Goal: Task Accomplishment & Management: Complete application form

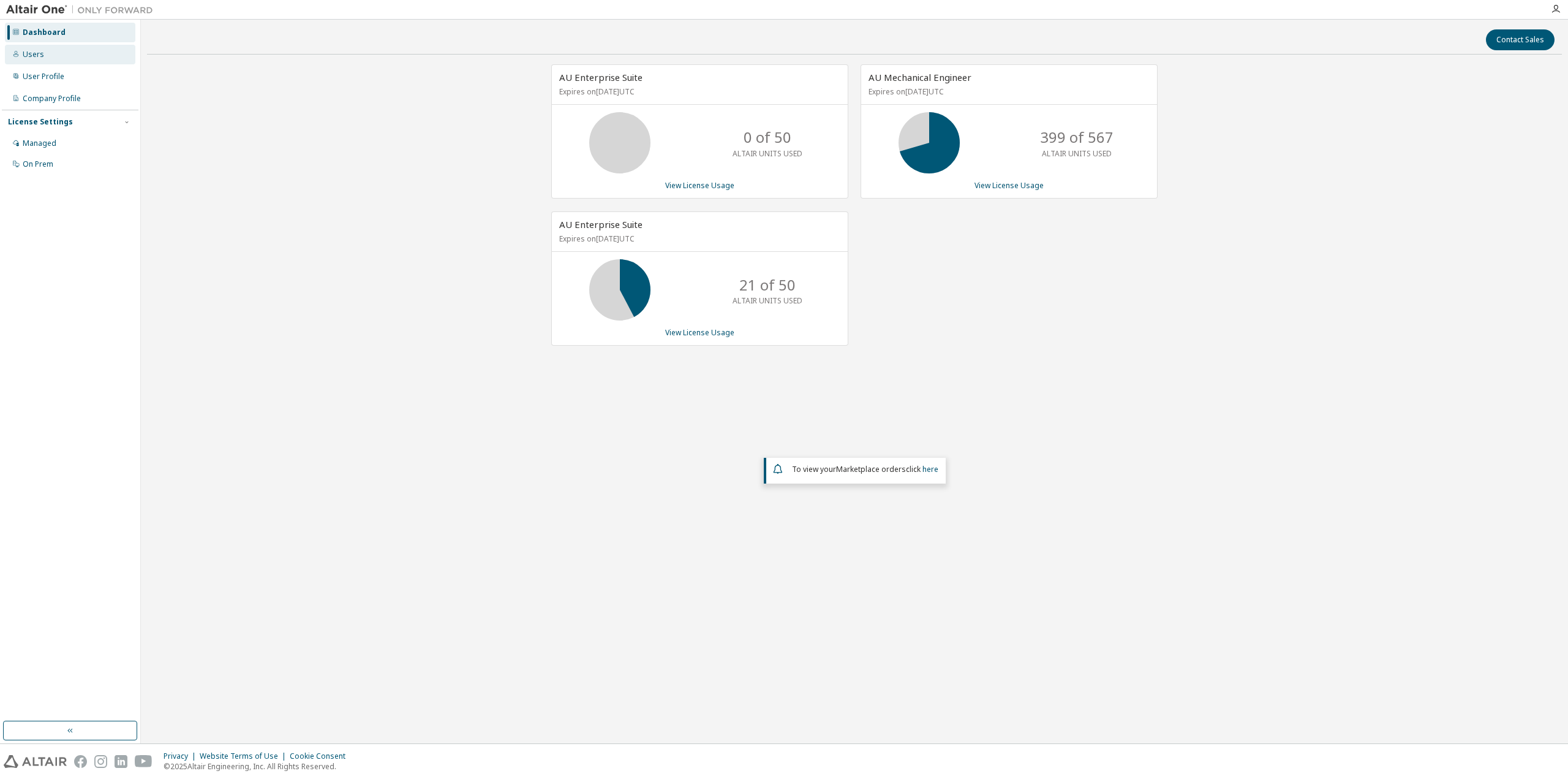
click at [34, 52] on div "Users" at bounding box center [34, 54] width 21 height 10
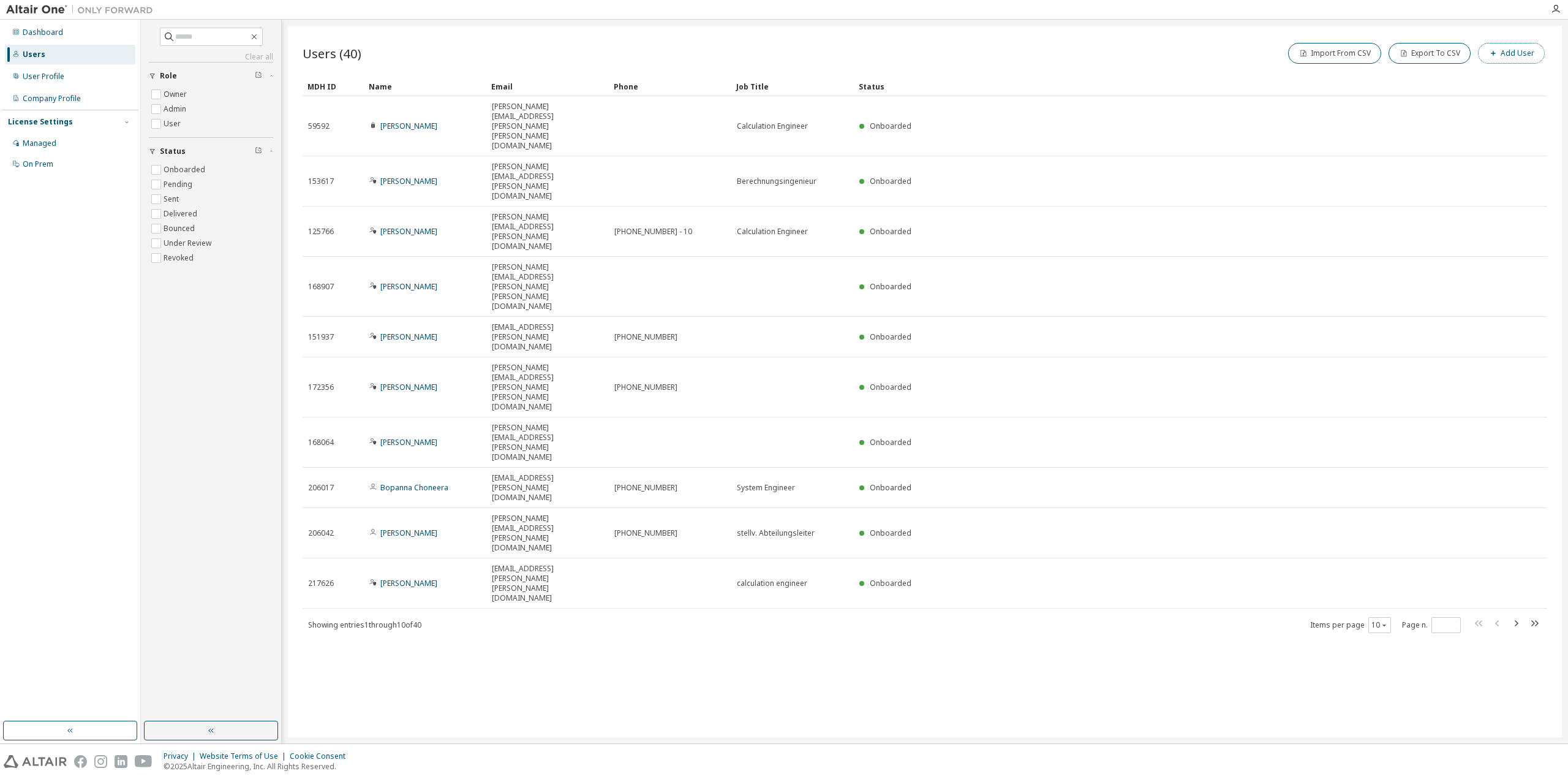
click at [1506, 54] on button "Add User" at bounding box center [1511, 53] width 67 height 21
click at [1431, 74] on span at bounding box center [1480, 80] width 160 height 16
click at [1554, 38] on button "button" at bounding box center [1548, 39] width 19 height 19
click at [1536, 616] on icon "button" at bounding box center [1534, 623] width 15 height 15
type input "*"
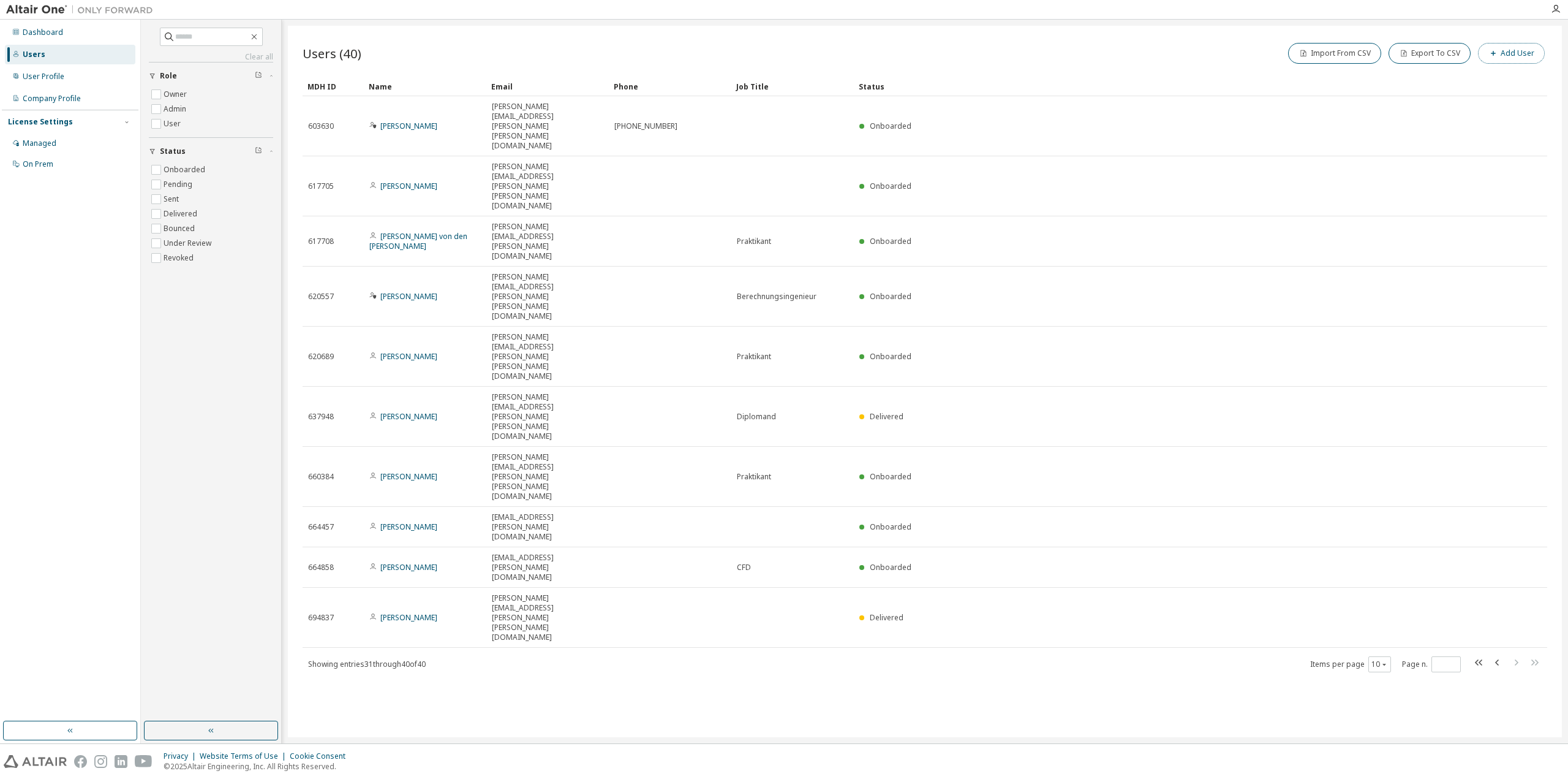
click at [1515, 57] on button "Add User" at bounding box center [1511, 53] width 67 height 21
click at [1468, 82] on input "email" at bounding box center [1480, 80] width 154 height 10
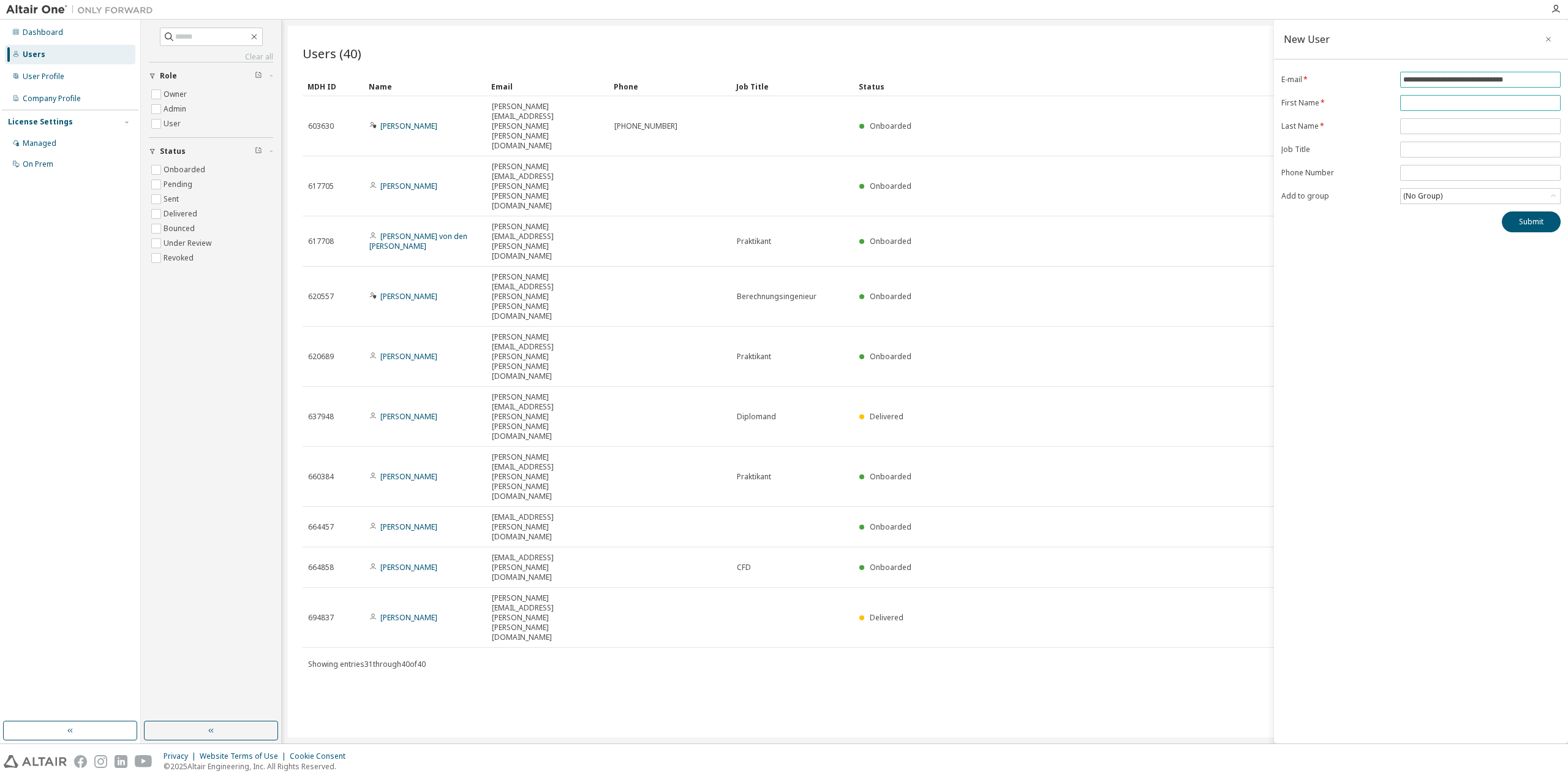
type input "**********"
click at [1430, 104] on input "text" at bounding box center [1480, 103] width 154 height 10
type input "*****"
type input "*******"
click at [1428, 157] on span at bounding box center [1480, 149] width 160 height 16
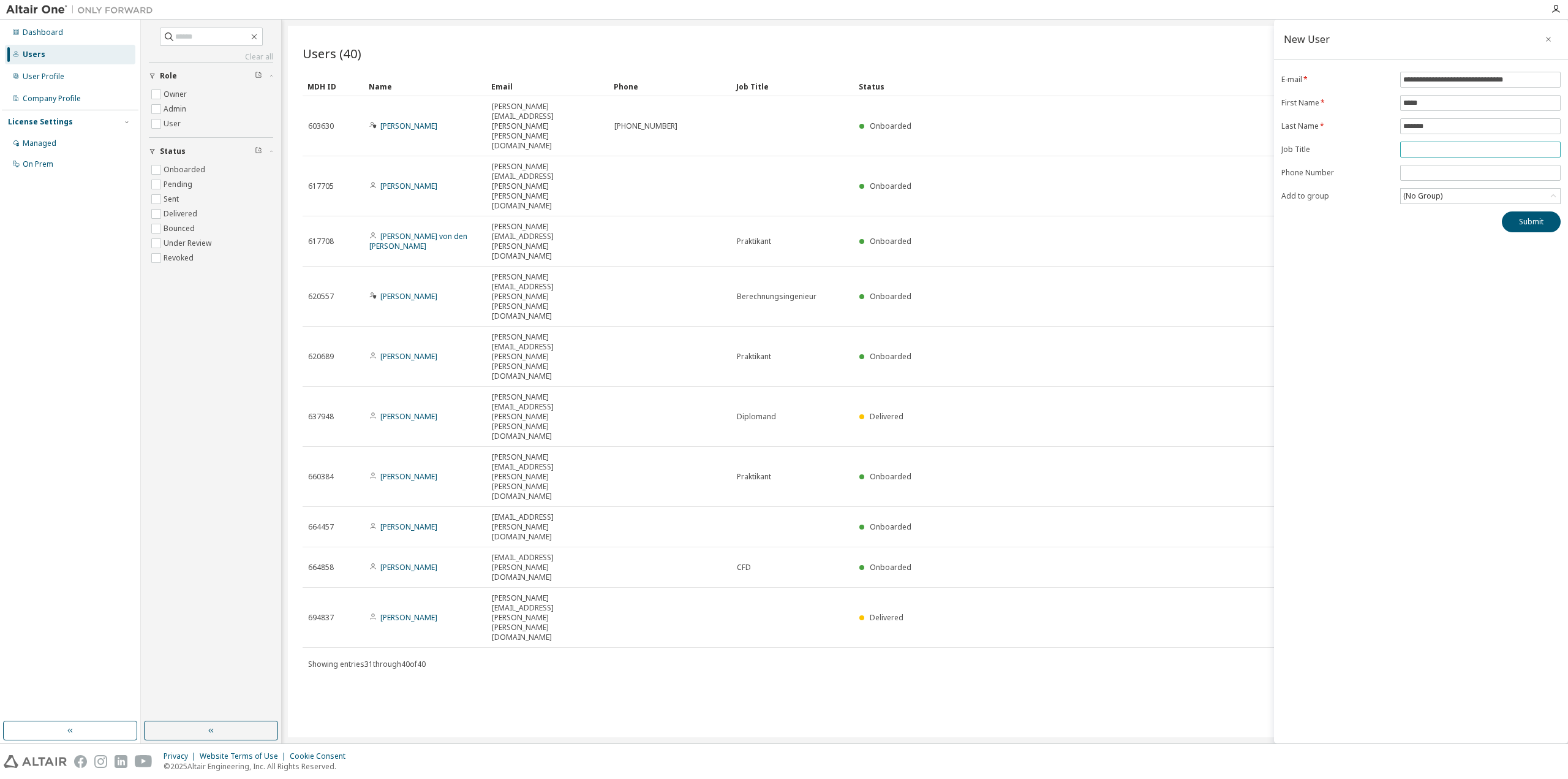
click at [1428, 142] on span at bounding box center [1480, 149] width 160 height 16
click at [1430, 150] on input "text" at bounding box center [1480, 150] width 154 height 10
type input "**********"
click at [1480, 196] on div "(No Group)" at bounding box center [1480, 196] width 159 height 15
click at [1453, 247] on li "18087 - Students" at bounding box center [1479, 247] width 157 height 16
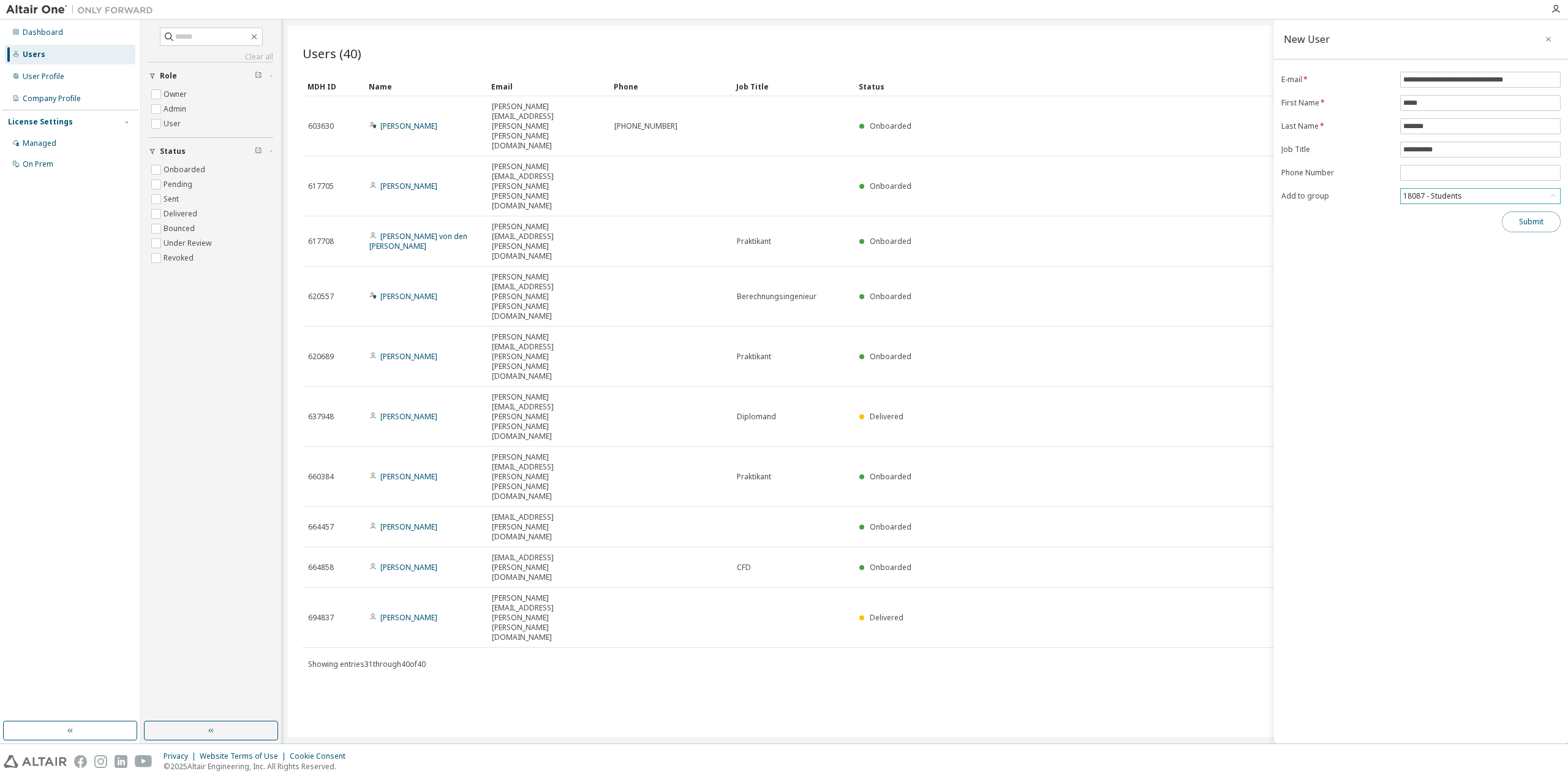
click at [1526, 221] on button "Submit" at bounding box center [1531, 221] width 59 height 21
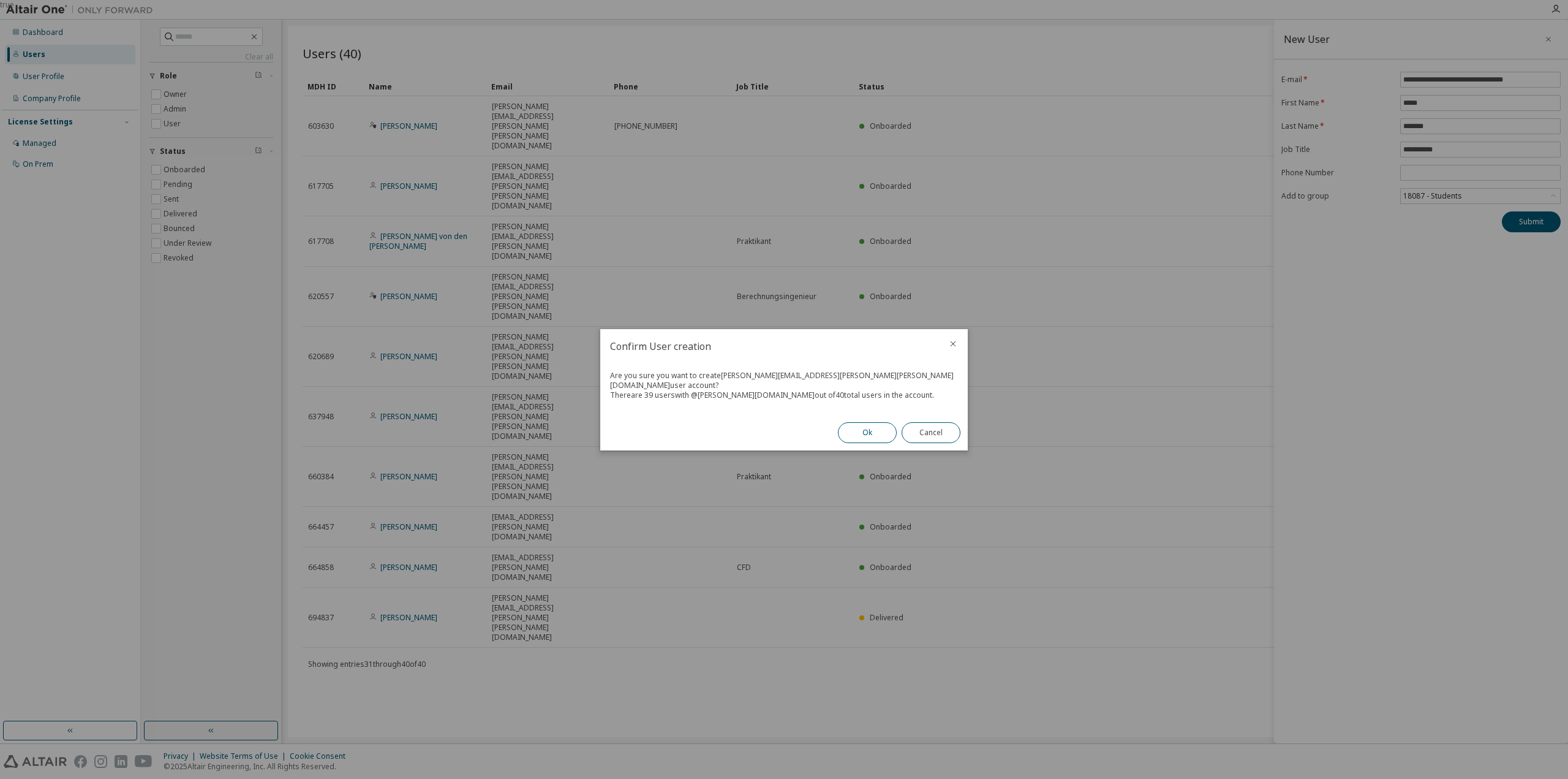
click at [866, 425] on button "Ok" at bounding box center [867, 432] width 59 height 21
click at [927, 424] on button "Close" at bounding box center [930, 427] width 59 height 21
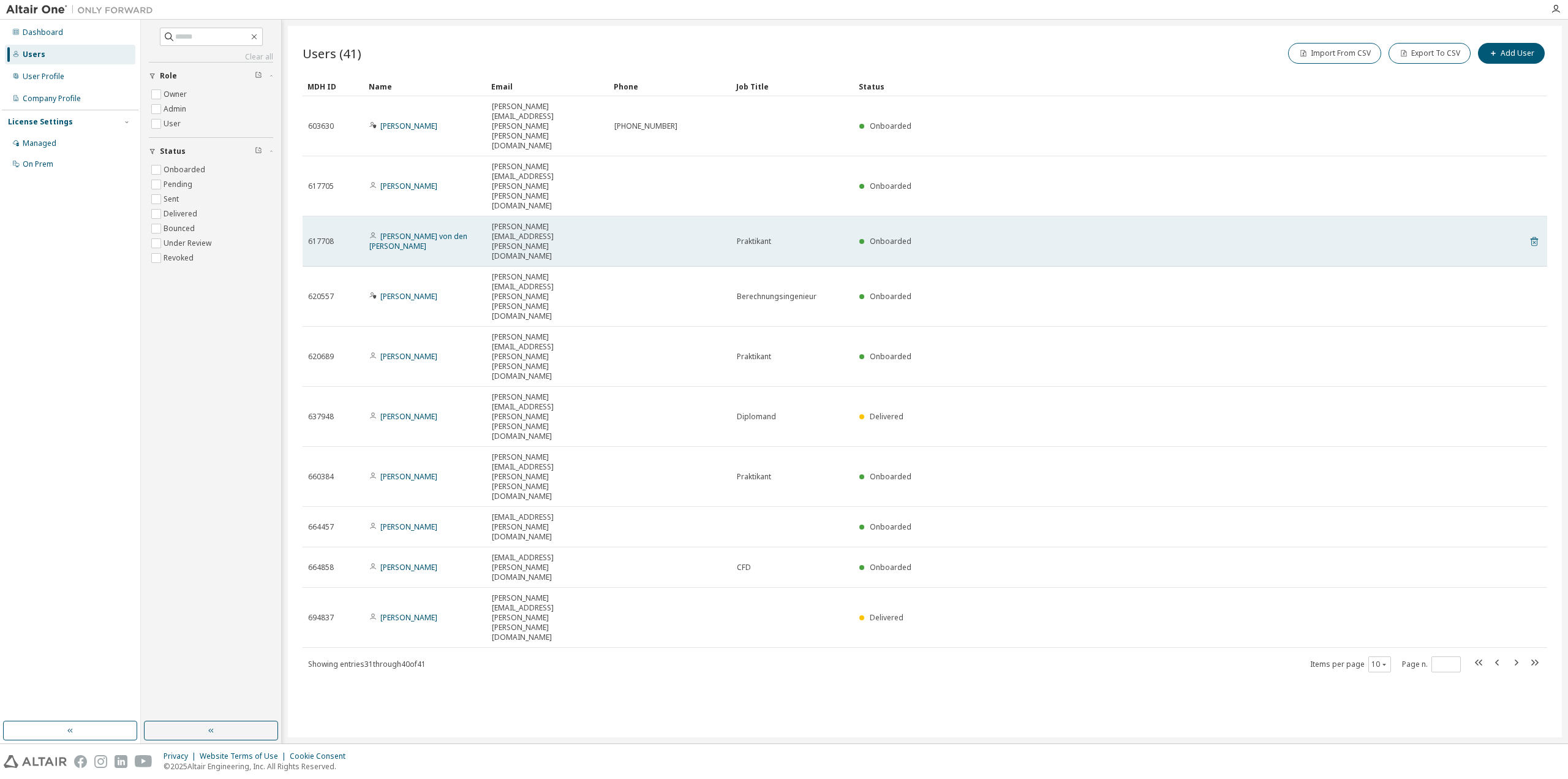
click at [1534, 237] on icon at bounding box center [1534, 242] width 7 height 9
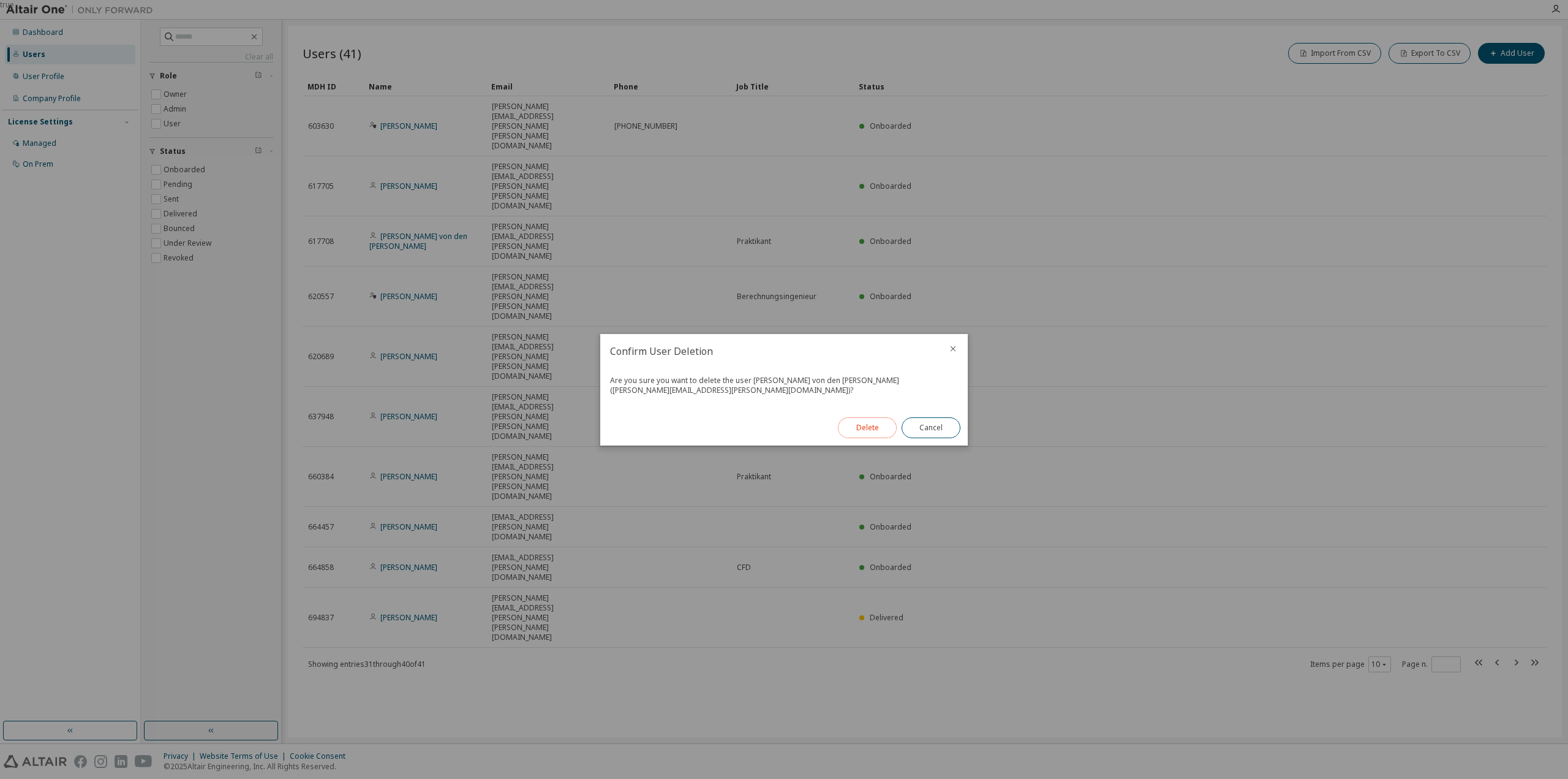
click at [867, 426] on button "Delete" at bounding box center [867, 427] width 59 height 21
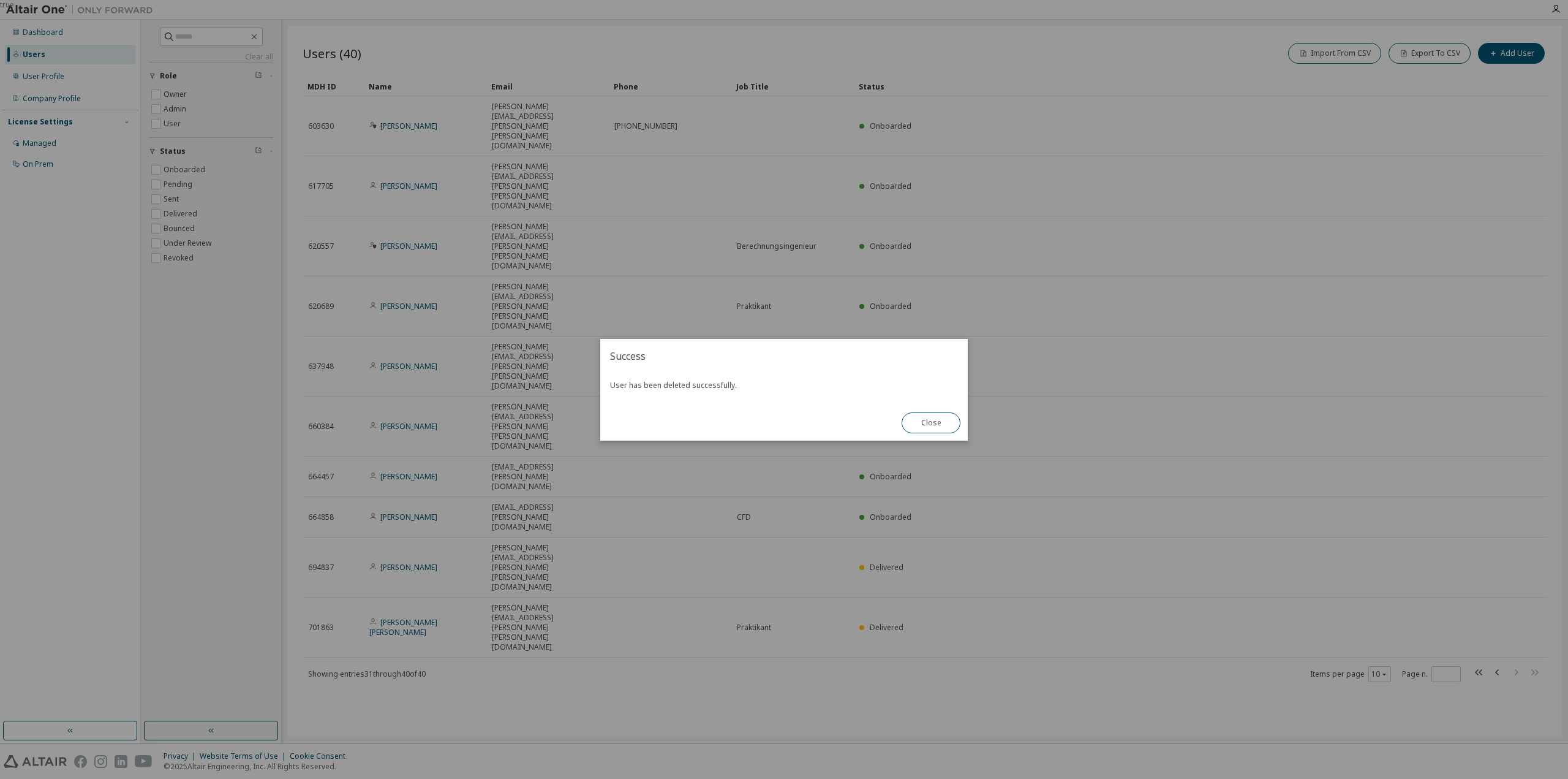
click at [546, 544] on div "true" at bounding box center [784, 389] width 1568 height 779
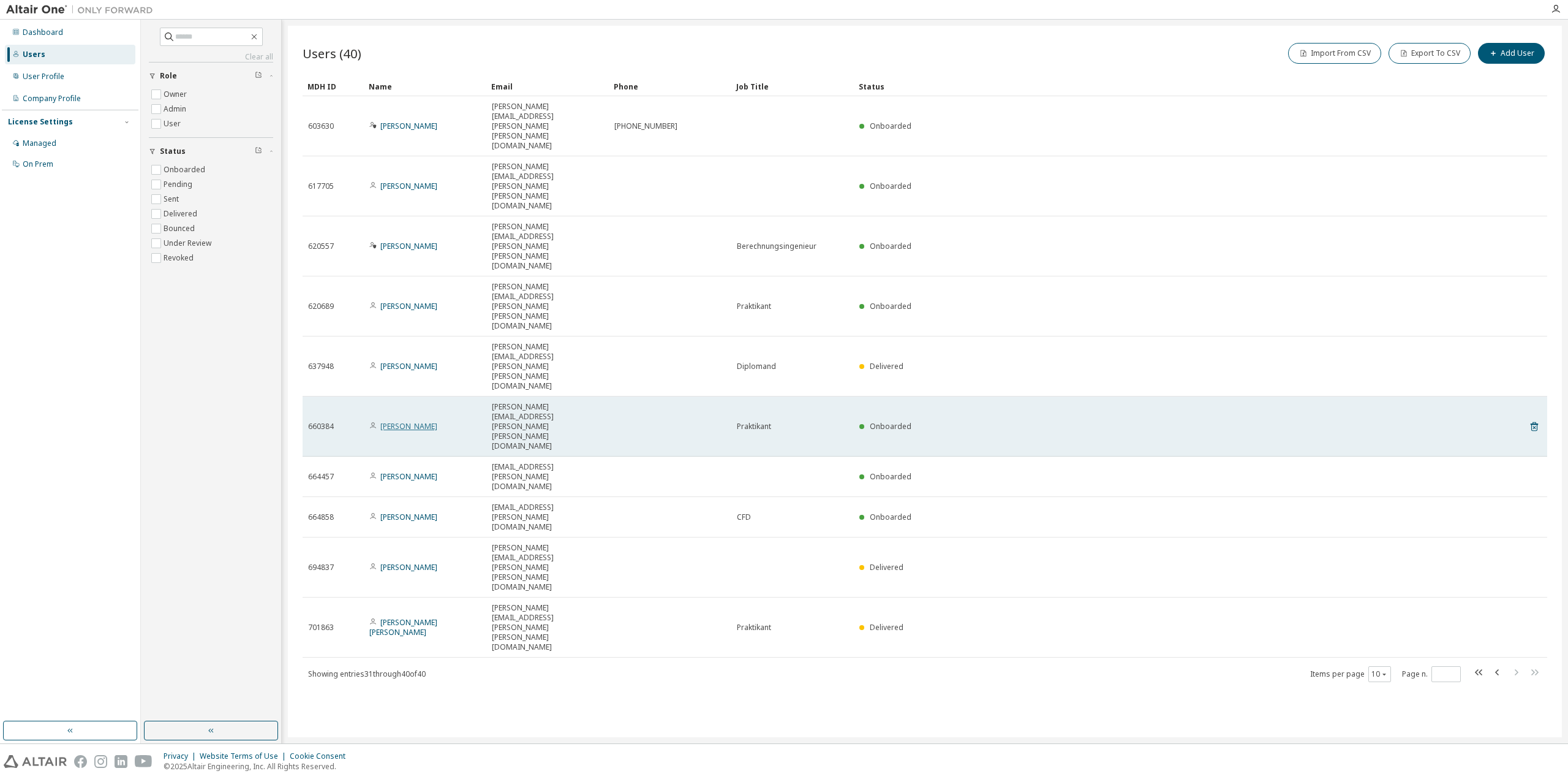
click at [413, 421] on link "[PERSON_NAME]" at bounding box center [409, 426] width 57 height 11
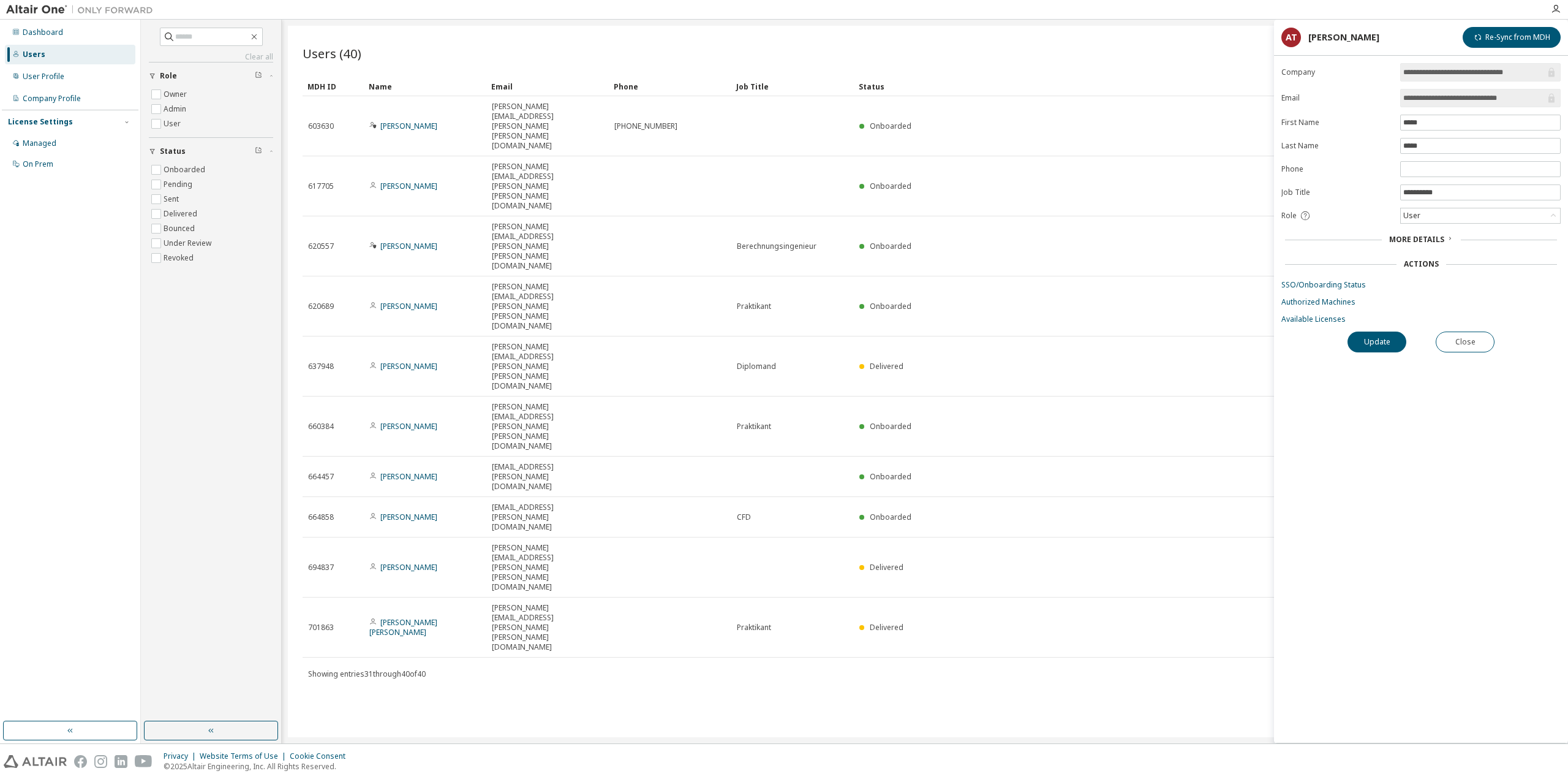
click at [1435, 236] on span "More Details" at bounding box center [1416, 239] width 55 height 11
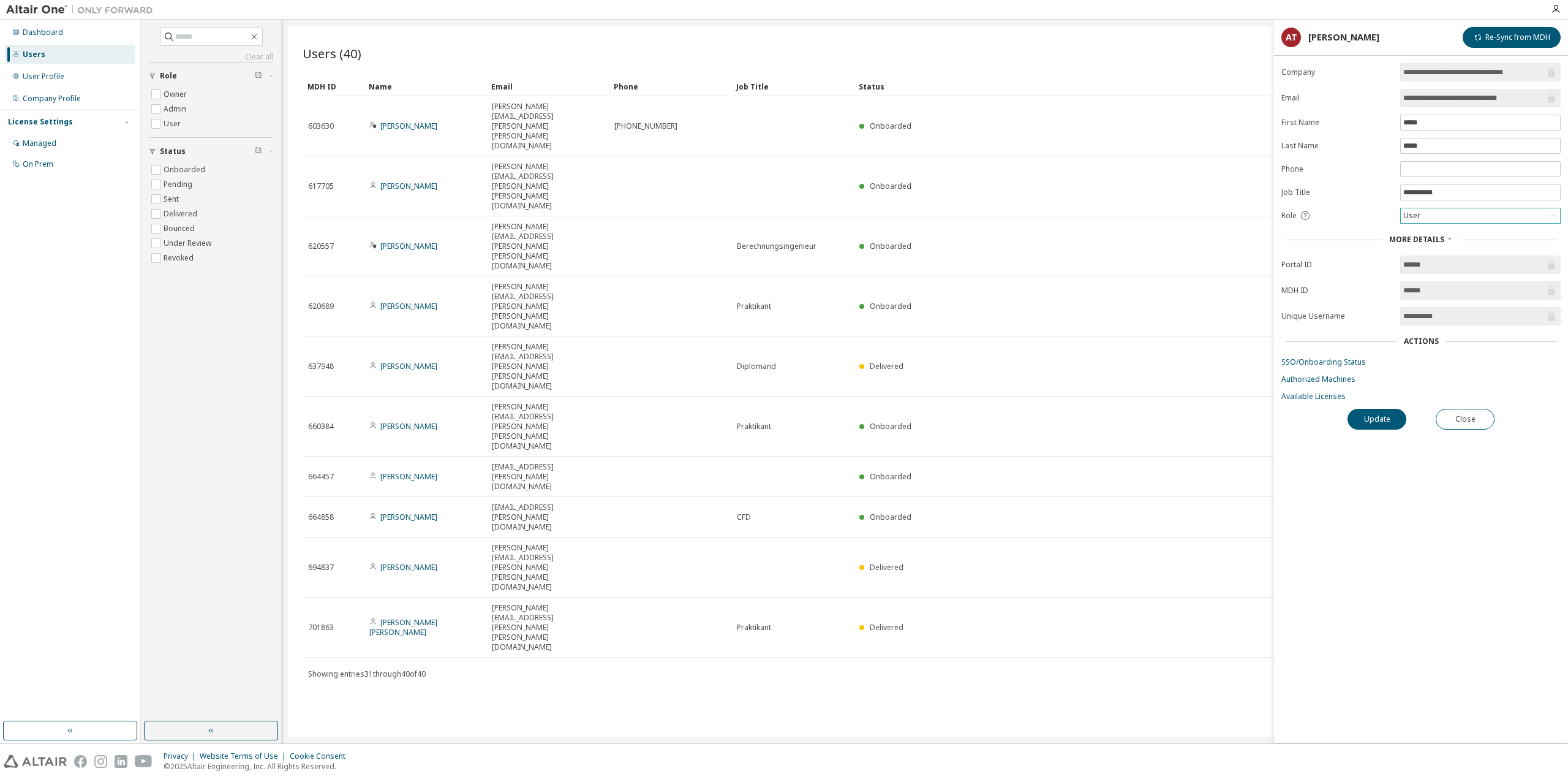
click at [1435, 216] on div "User" at bounding box center [1480, 216] width 159 height 15
click at [1435, 215] on div "User" at bounding box center [1480, 216] width 159 height 15
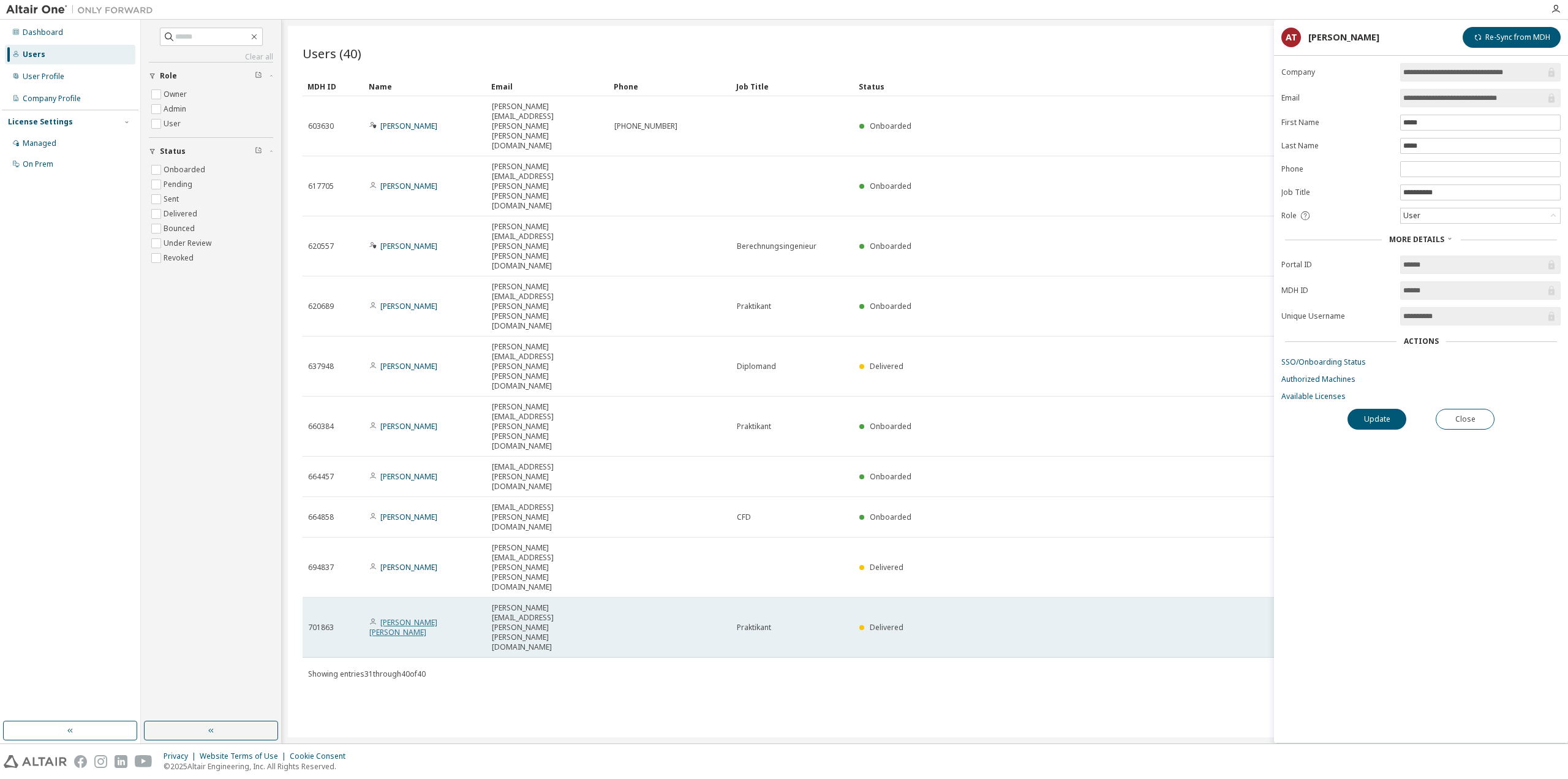
click at [404, 617] on link "[PERSON_NAME] [PERSON_NAME]" at bounding box center [403, 627] width 68 height 20
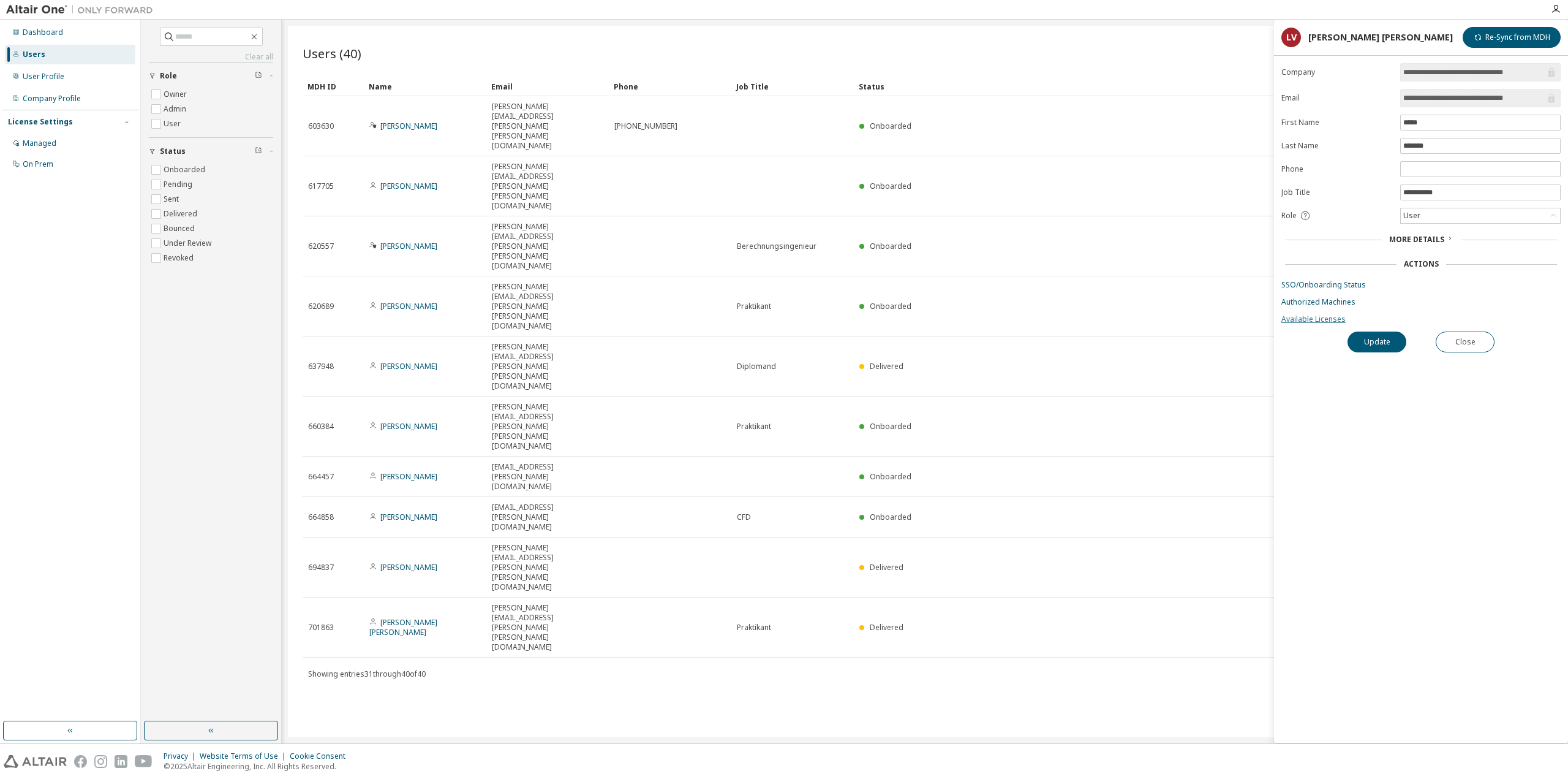
click at [1336, 318] on link "Available Licenses" at bounding box center [1421, 320] width 279 height 10
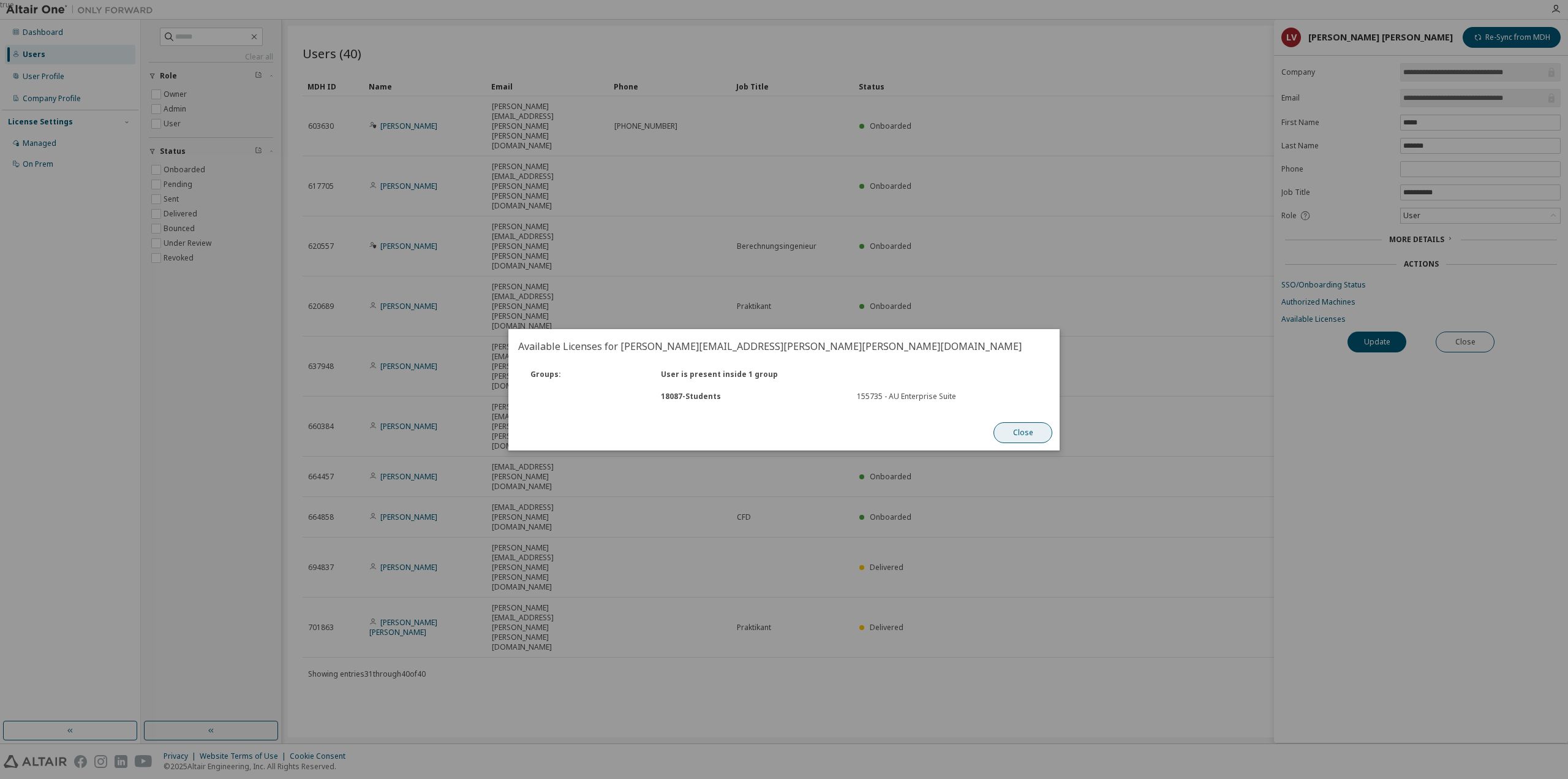
click at [1026, 429] on button "Close" at bounding box center [1023, 432] width 59 height 21
